Goal: Navigation & Orientation: Find specific page/section

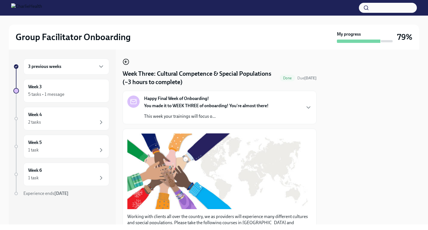
click at [128, 62] on icon "button" at bounding box center [126, 62] width 7 height 7
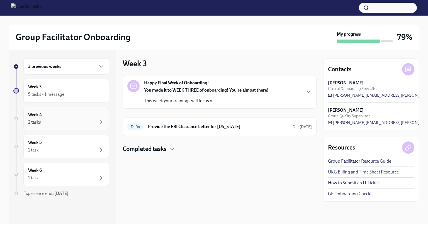
click at [76, 114] on div "Week 4 2 tasks" at bounding box center [66, 119] width 76 height 14
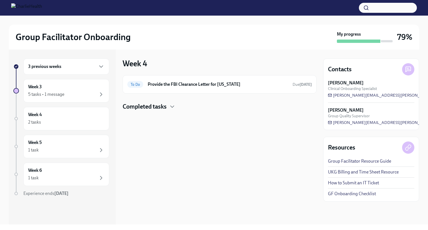
click at [159, 105] on h4 "Completed tasks" at bounding box center [145, 107] width 44 height 8
click at [62, 116] on div "Week 4 2 tasks" at bounding box center [66, 119] width 76 height 14
click at [51, 95] on div "5 tasks • 1 message" at bounding box center [46, 94] width 36 height 6
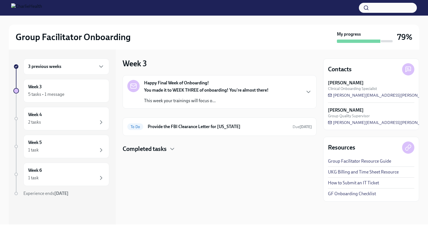
click at [155, 151] on h4 "Completed tasks" at bounding box center [145, 149] width 44 height 8
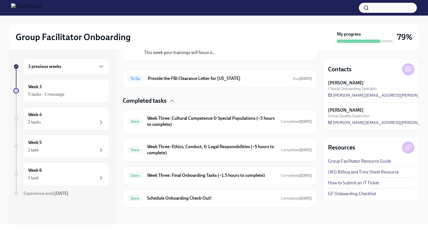
scroll to position [48, 0]
click at [229, 178] on div "Done Week Three: Final Onboarding Tasks (~1.5 hours to complete) Completed [DAT…" at bounding box center [219, 175] width 184 height 9
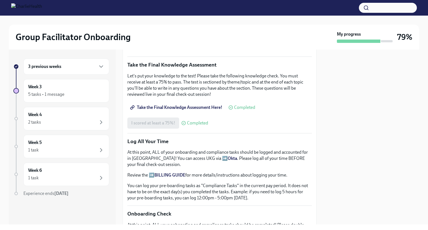
scroll to position [251, 0]
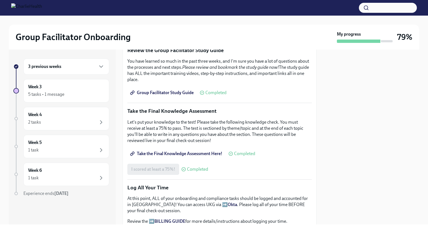
click at [59, 74] on div "3 previous weeks" at bounding box center [66, 67] width 86 height 16
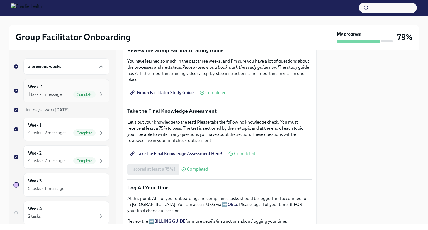
click at [61, 96] on div "1 task • 1 message" at bounding box center [45, 94] width 34 height 6
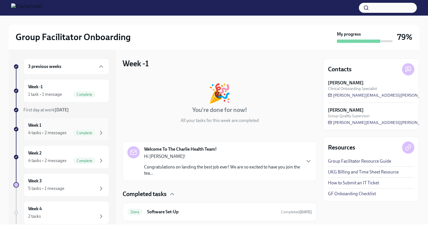
click at [62, 132] on div "4 tasks • 2 messages" at bounding box center [47, 133] width 38 height 6
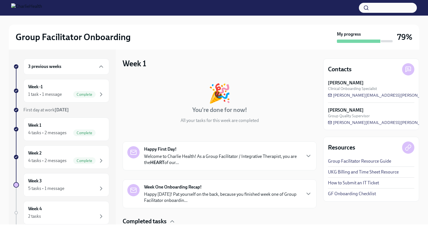
click at [369, 163] on link "Group Facilitator Resource Guide" at bounding box center [359, 161] width 63 height 6
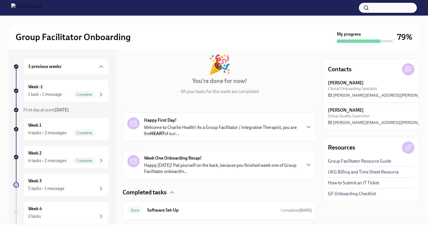
scroll to position [84, 0]
